Goal: Information Seeking & Learning: Learn about a topic

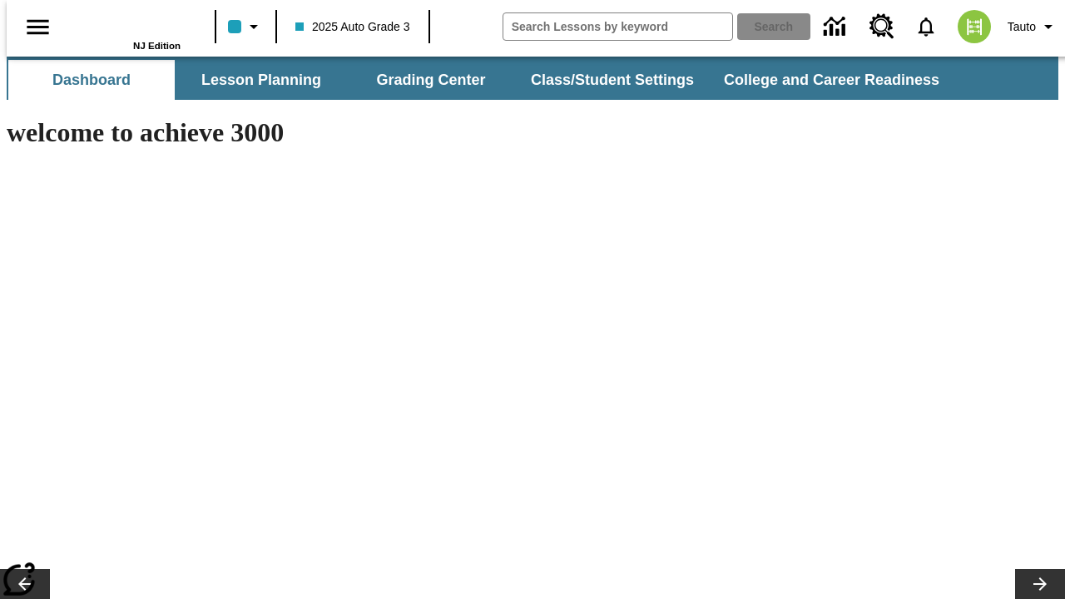
type input "-1"
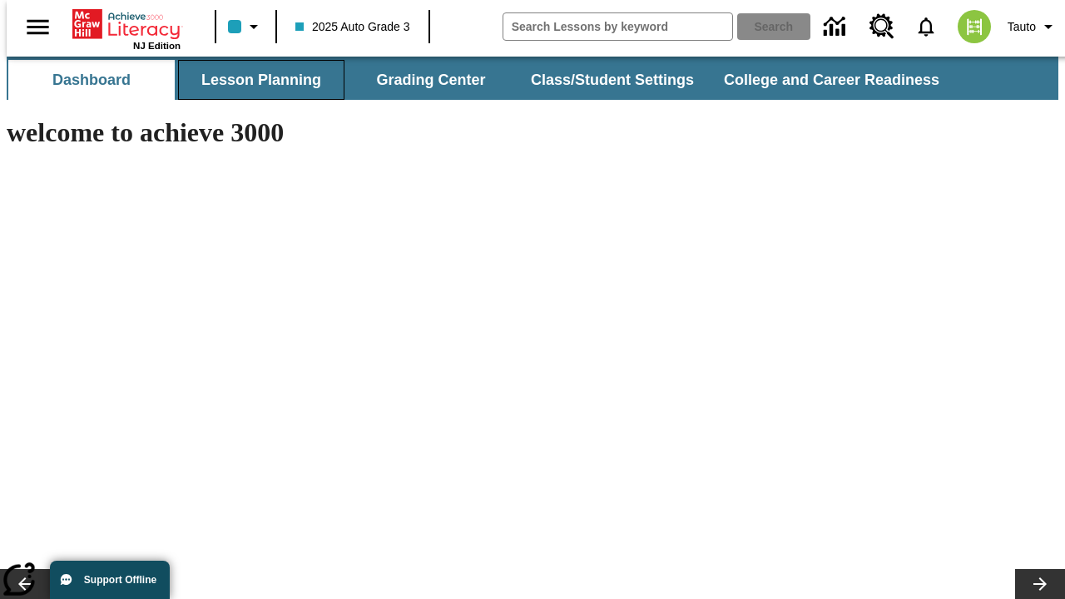
click at [255, 80] on button "Lesson Planning" at bounding box center [261, 80] width 166 height 40
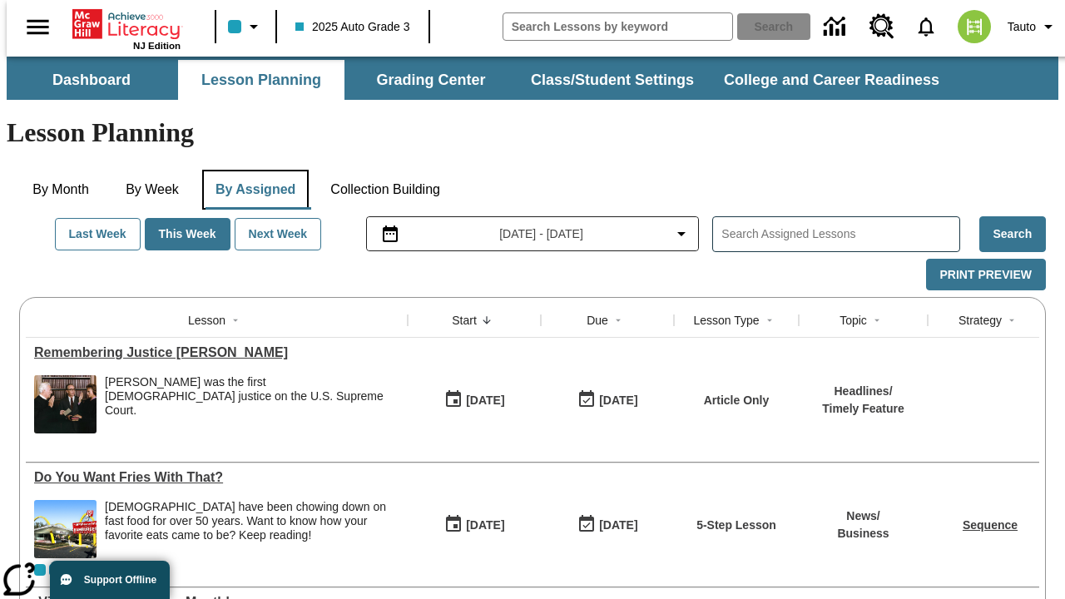
click at [251, 170] on button "By Assigned" at bounding box center [255, 190] width 106 height 40
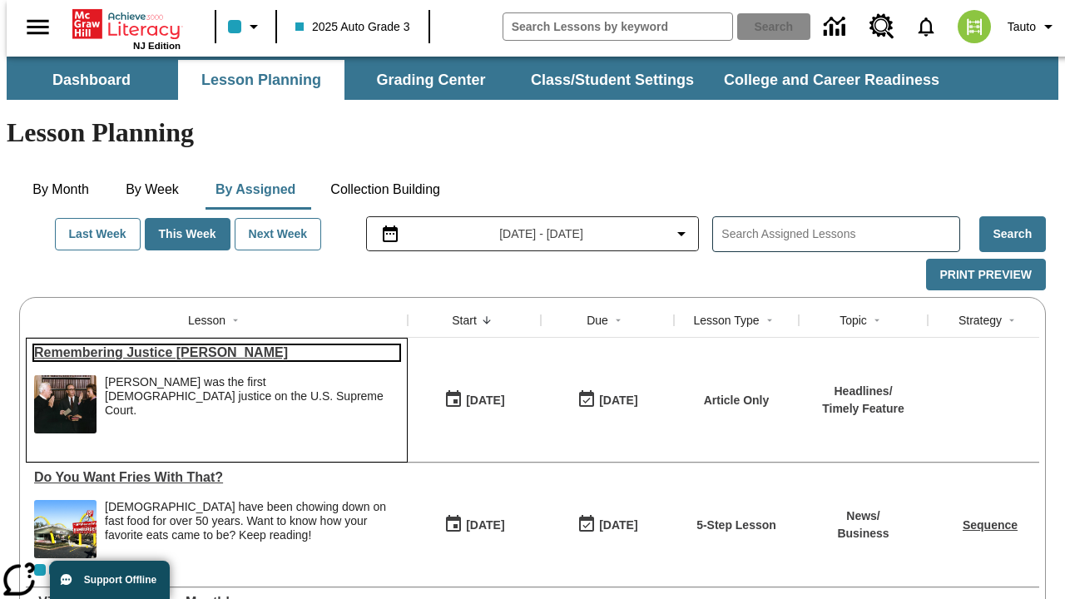
click at [210, 345] on link "Remembering Justice [PERSON_NAME]" at bounding box center [216, 352] width 365 height 15
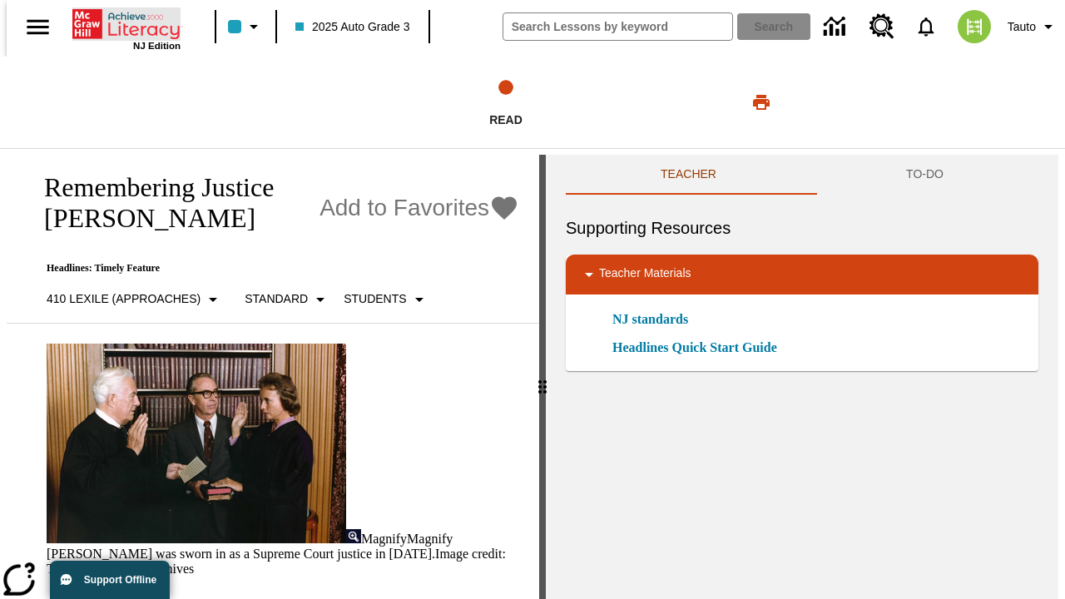
click at [120, 22] on icon "Home" at bounding box center [127, 23] width 111 height 33
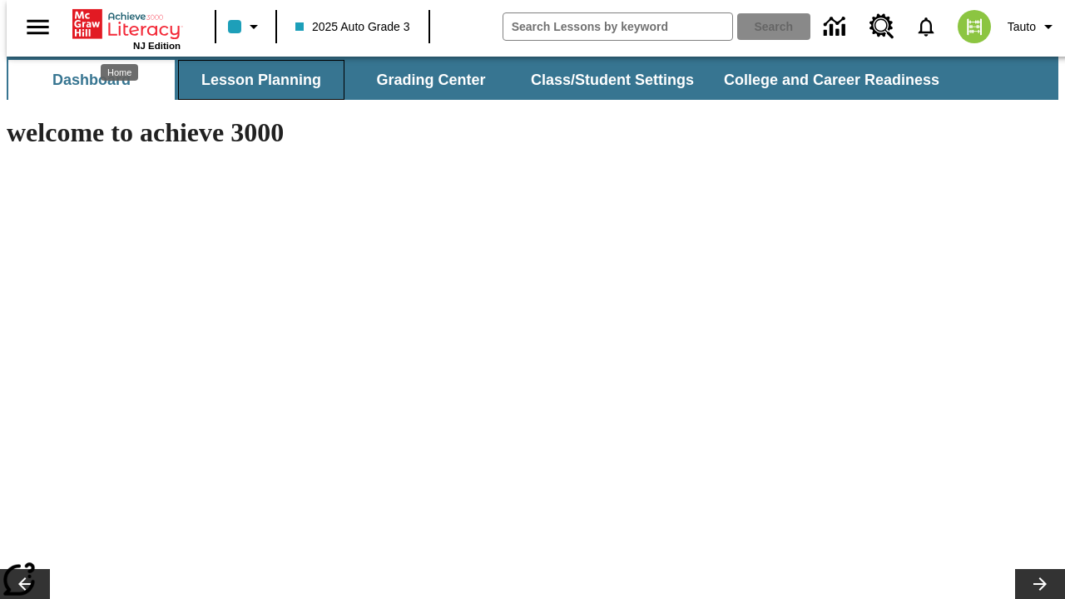
click at [255, 80] on button "Lesson Planning" at bounding box center [261, 80] width 166 height 40
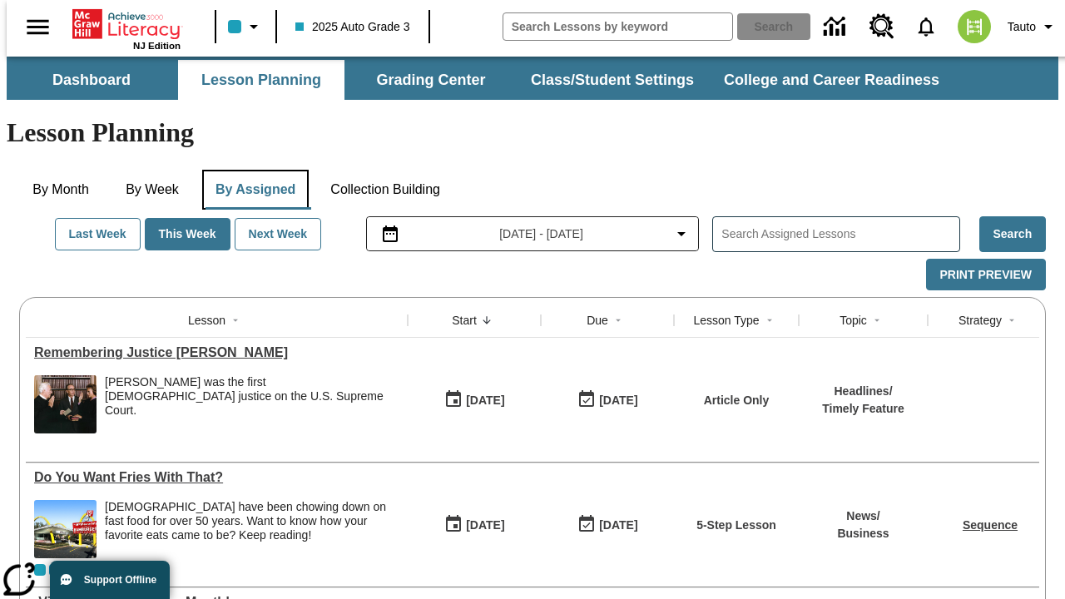
click at [251, 170] on button "By Assigned" at bounding box center [255, 190] width 106 height 40
